Goal: Navigation & Orientation: Find specific page/section

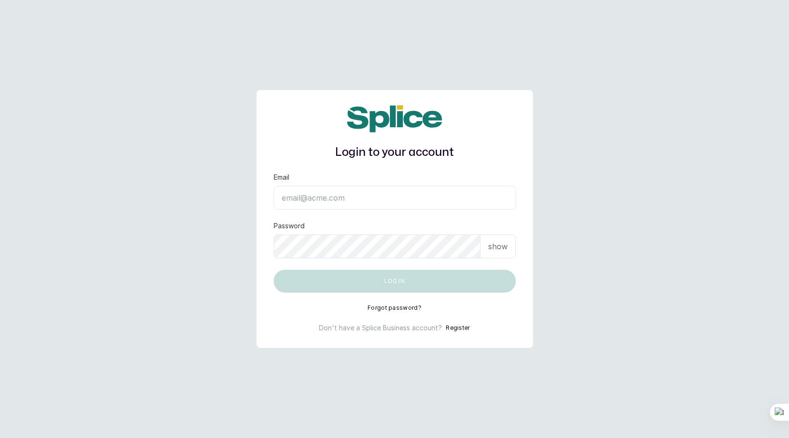
type input "[EMAIL_ADDRESS][DOMAIN_NAME]"
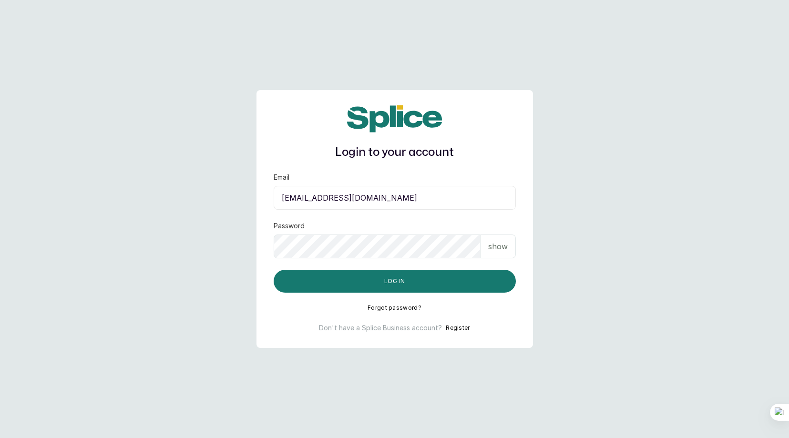
click at [509, 241] on div "show" at bounding box center [497, 247] width 35 height 24
click at [509, 241] on div "hide" at bounding box center [499, 247] width 31 height 24
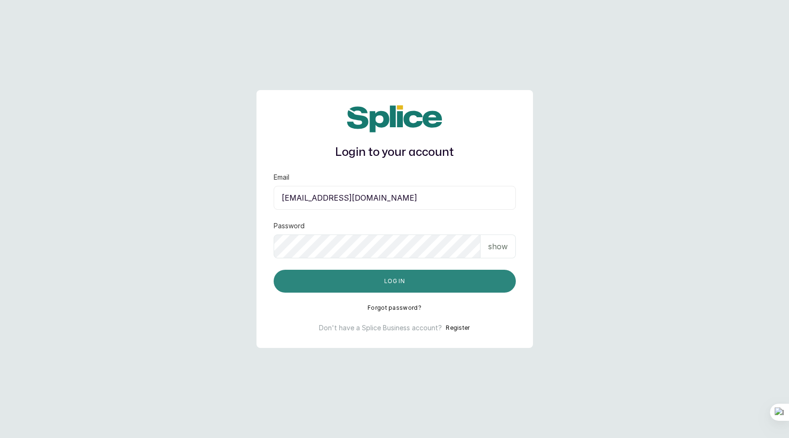
click at [445, 285] on button "Log in" at bounding box center [395, 281] width 242 height 23
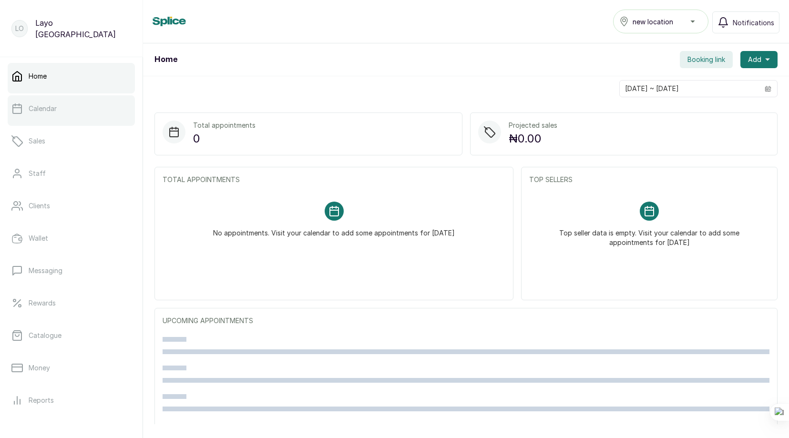
click at [83, 117] on link "Calendar" at bounding box center [71, 108] width 127 height 27
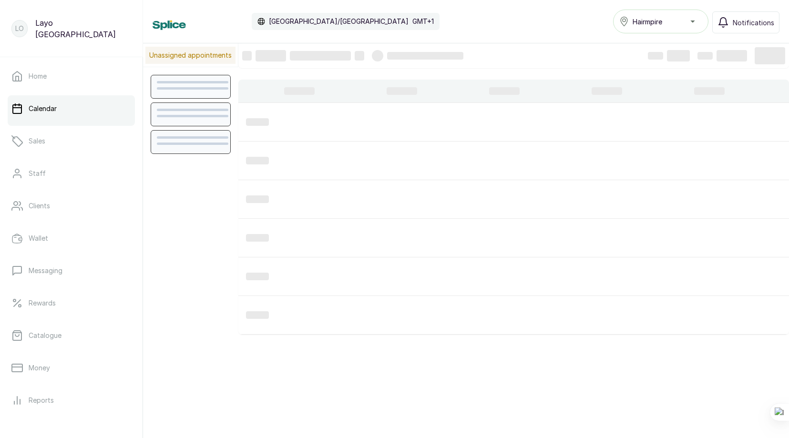
scroll to position [321, 0]
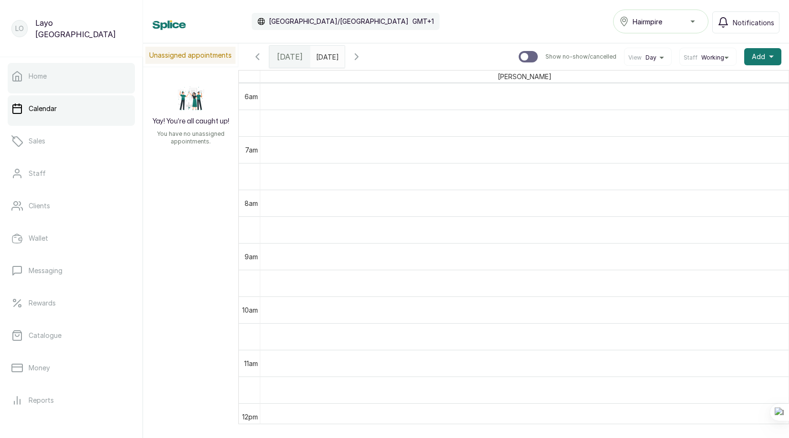
click at [33, 79] on p "Home" at bounding box center [38, 77] width 18 height 10
